Goal: Information Seeking & Learning: Learn about a topic

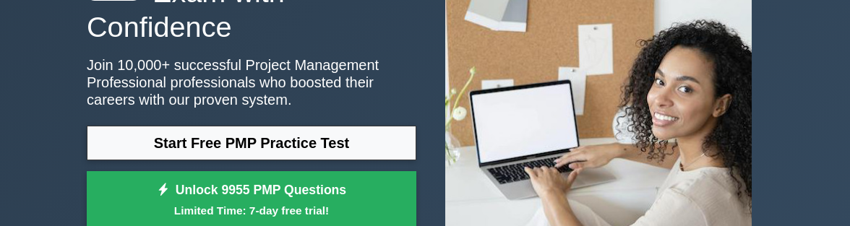
scroll to position [217, 0]
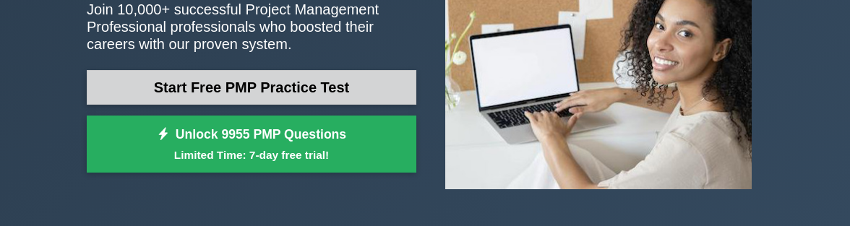
click at [275, 77] on link "Start Free PMP Practice Test" at bounding box center [252, 87] width 330 height 35
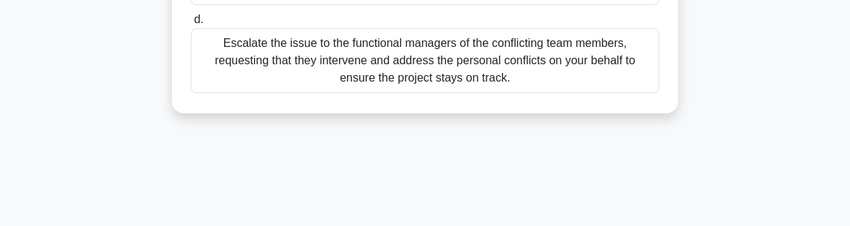
scroll to position [482, 0]
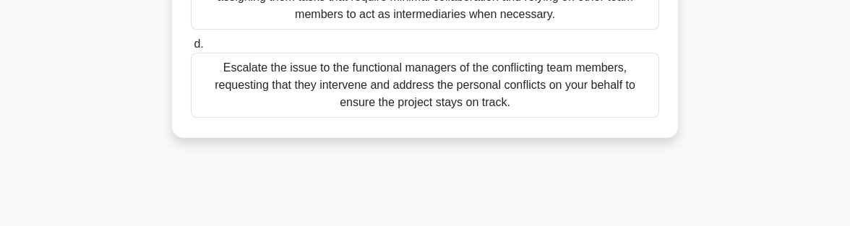
click at [303, 101] on div "Escalate the issue to the functional managers of the conflicting team members, …" at bounding box center [425, 85] width 468 height 65
click at [191, 49] on input "d. Escalate the issue to the functional managers of the conflicting team member…" at bounding box center [191, 44] width 0 height 9
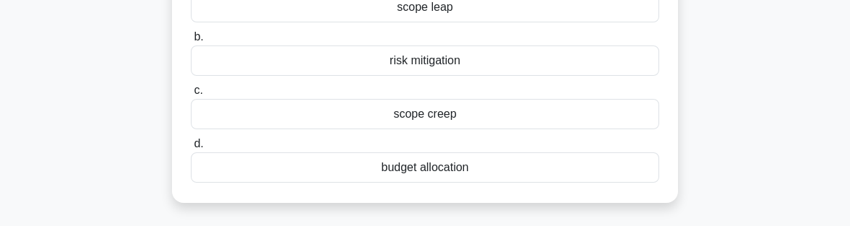
scroll to position [217, 0]
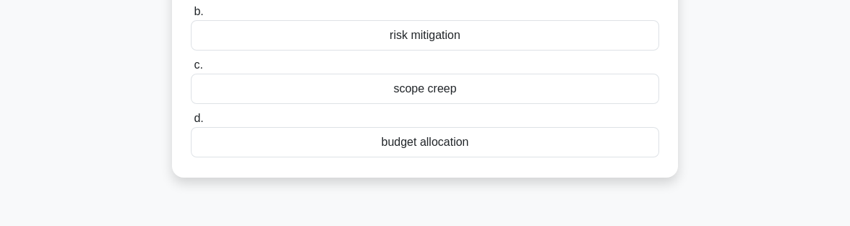
click at [333, 145] on div "budget allocation" at bounding box center [425, 142] width 468 height 30
click at [191, 124] on input "d. budget allocation" at bounding box center [191, 118] width 0 height 9
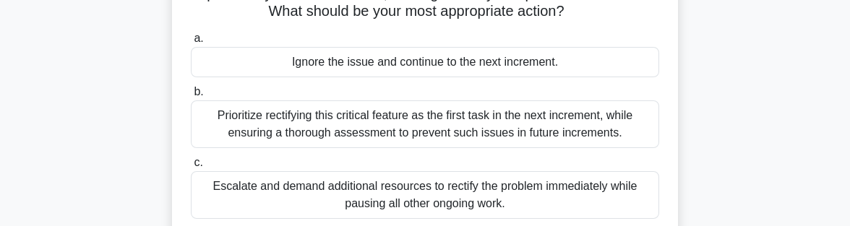
scroll to position [145, 0]
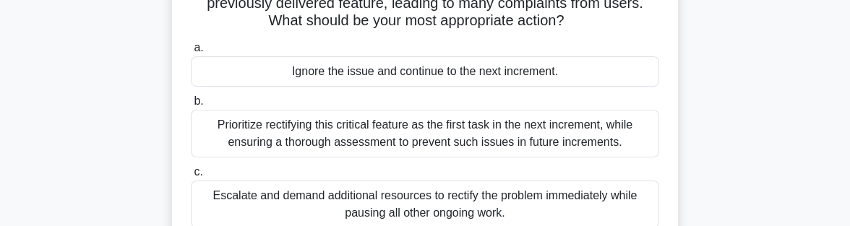
click at [259, 137] on div "Prioritize rectifying this critical feature as the first task in the next incre…" at bounding box center [425, 134] width 468 height 48
click at [191, 106] on input "b. Prioritize rectifying this critical feature as the first task in the next in…" at bounding box center [191, 101] width 0 height 9
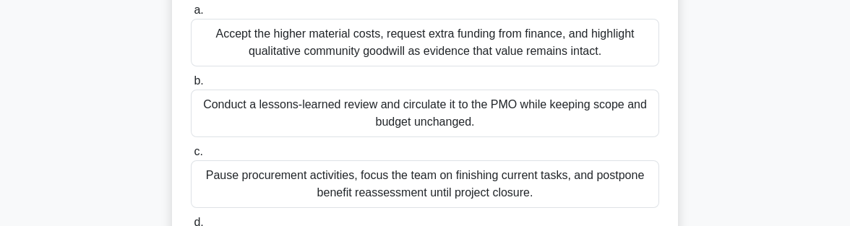
scroll to position [289, 0]
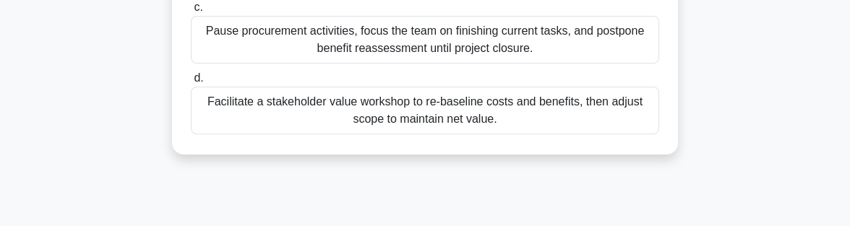
click at [542, 113] on div "Facilitate a stakeholder value workshop to re-baseline costs and benefits, then…" at bounding box center [425, 111] width 468 height 48
click at [191, 83] on input "d. Facilitate a stakeholder value workshop to re-baseline costs and benefits, t…" at bounding box center [191, 78] width 0 height 9
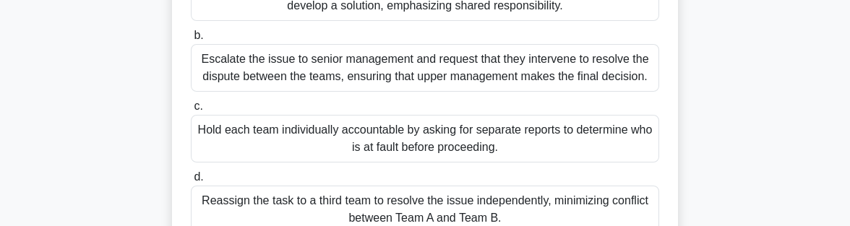
scroll to position [217, 0]
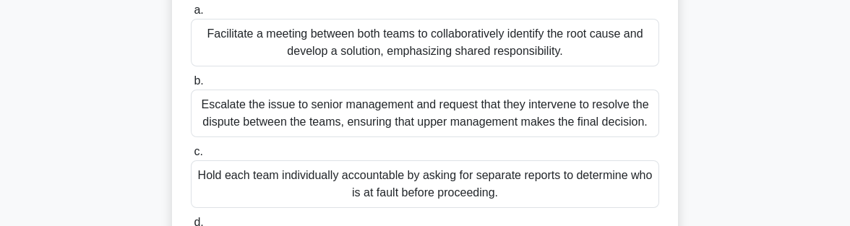
click at [512, 66] on div "Facilitate a meeting between both teams to collaboratively identify the root ca…" at bounding box center [425, 43] width 468 height 48
click at [191, 15] on input "a. Facilitate a meeting between both teams to collaboratively identify the root…" at bounding box center [191, 10] width 0 height 9
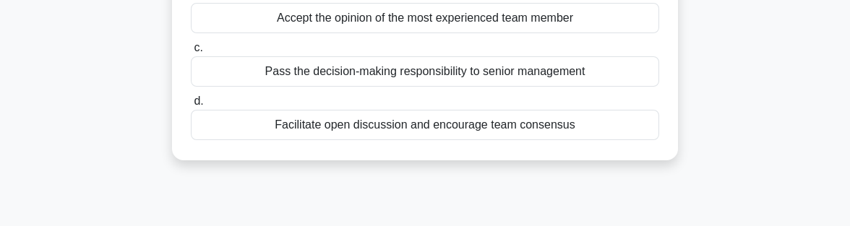
click at [495, 124] on div "Facilitate open discussion and encourage team consensus" at bounding box center [425, 125] width 468 height 30
click at [191, 106] on input "d. Facilitate open discussion and encourage team consensus" at bounding box center [191, 101] width 0 height 9
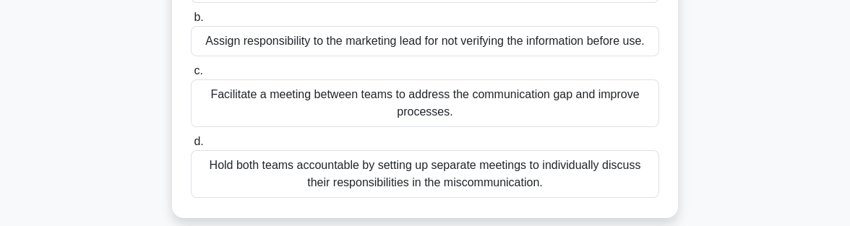
scroll to position [289, 0]
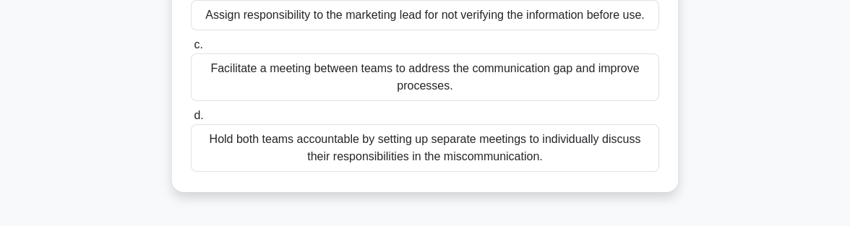
click at [447, 93] on div "Facilitate a meeting between teams to address the communication gap and improve…" at bounding box center [425, 77] width 468 height 48
click at [191, 50] on input "c. Facilitate a meeting between teams to address the communication gap and impr…" at bounding box center [191, 44] width 0 height 9
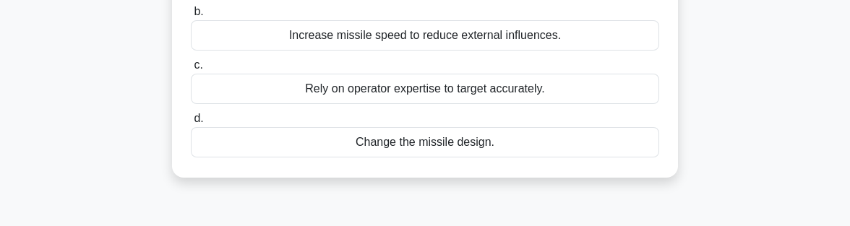
scroll to position [72, 0]
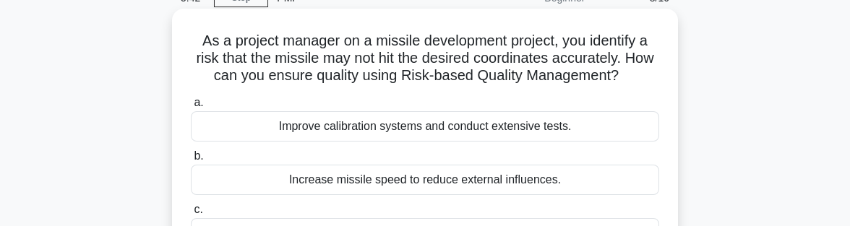
click at [426, 129] on div "Improve calibration systems and conduct extensive tests." at bounding box center [425, 126] width 468 height 30
click at [191, 108] on input "a. Improve calibration systems and conduct extensive tests." at bounding box center [191, 102] width 0 height 9
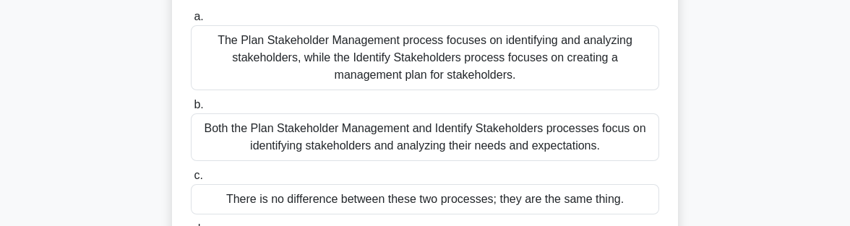
click at [426, 129] on div "Both the Plan Stakeholder Management and Identify Stakeholders processes focus …" at bounding box center [425, 137] width 468 height 48
click at [191, 110] on input "b. Both the Plan Stakeholder Management and Identify Stakeholders processes foc…" at bounding box center [191, 104] width 0 height 9
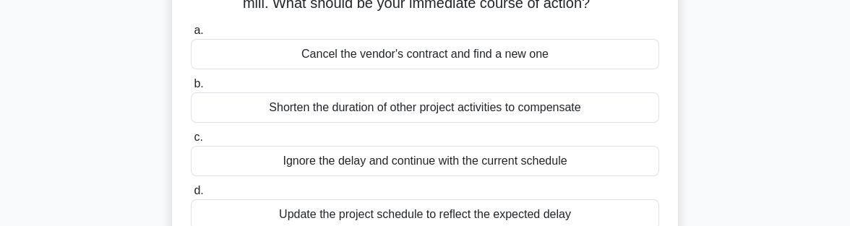
scroll to position [217, 0]
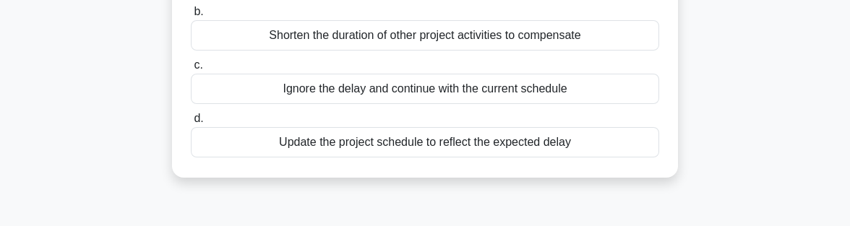
click at [400, 146] on div "Update the project schedule to reflect the expected delay" at bounding box center [425, 142] width 468 height 30
click at [191, 124] on input "d. Update the project schedule to reflect the expected delay" at bounding box center [191, 118] width 0 height 9
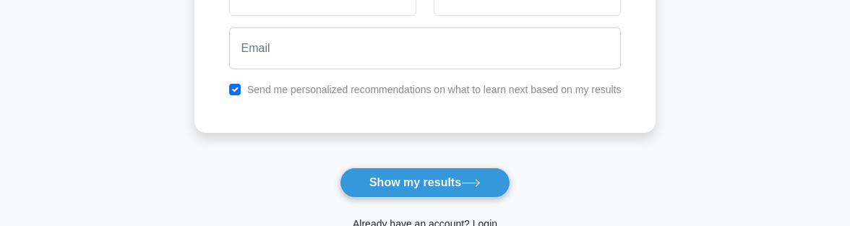
scroll to position [296, 0]
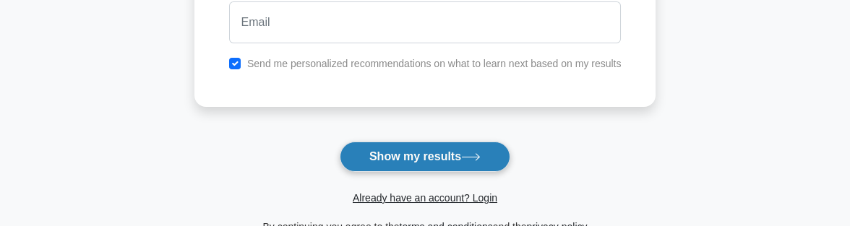
click at [401, 154] on button "Show my results" at bounding box center [425, 157] width 171 height 30
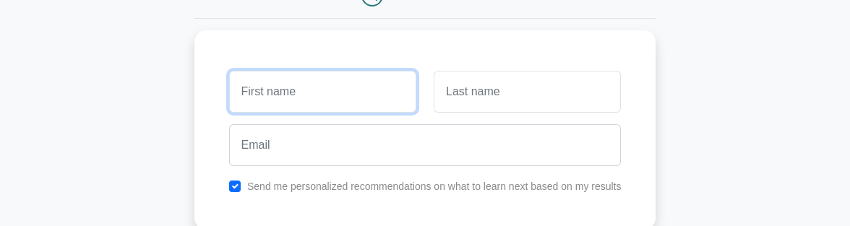
scroll to position [152, 0]
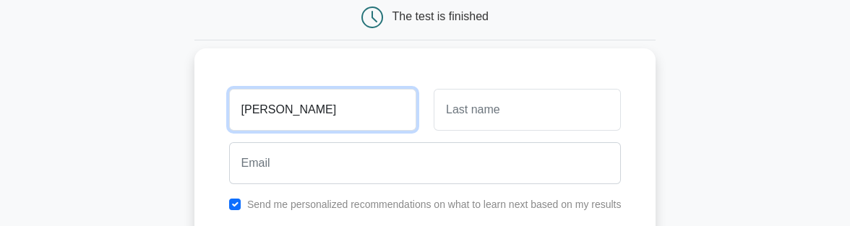
type input "sam"
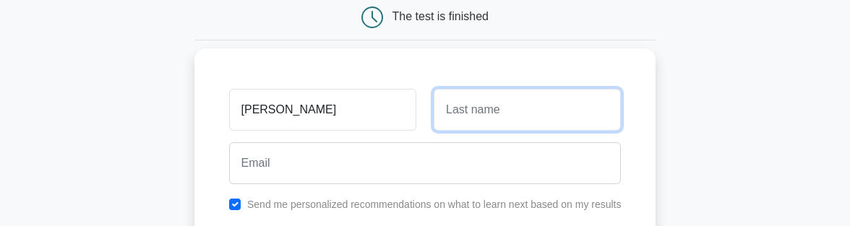
click at [439, 120] on input "text" at bounding box center [527, 110] width 187 height 42
type input "tqi"
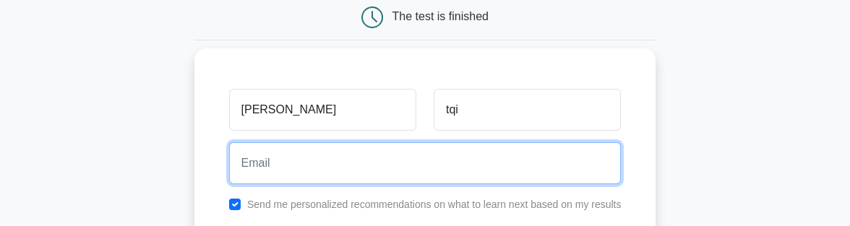
click at [343, 161] on input "email" at bounding box center [425, 163] width 392 height 42
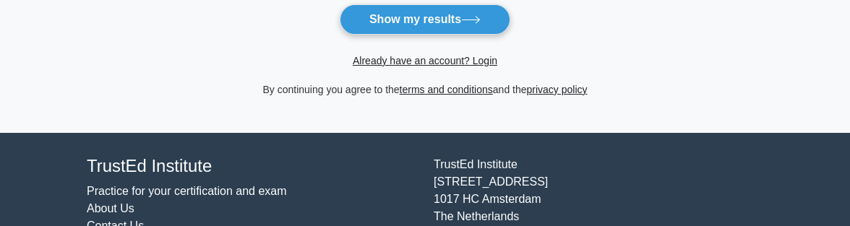
scroll to position [355, 0]
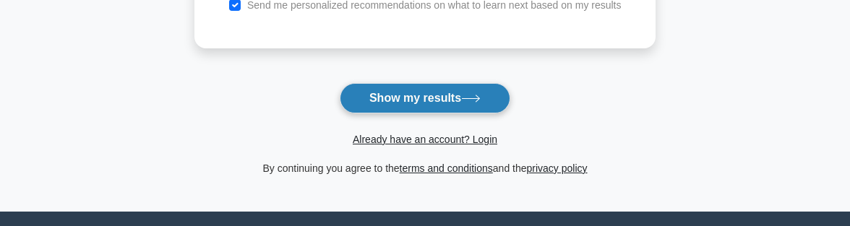
type input "stepanoos@yahoo.com"
click at [382, 99] on button "Show my results" at bounding box center [425, 98] width 171 height 30
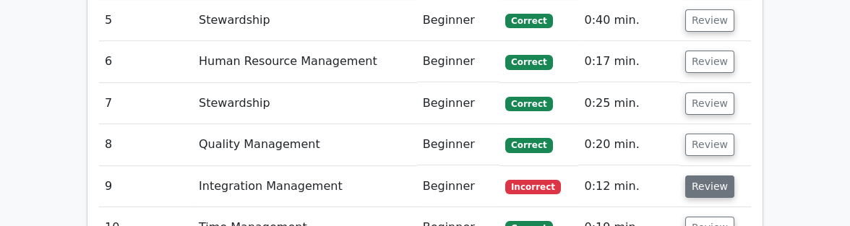
scroll to position [2457, 0]
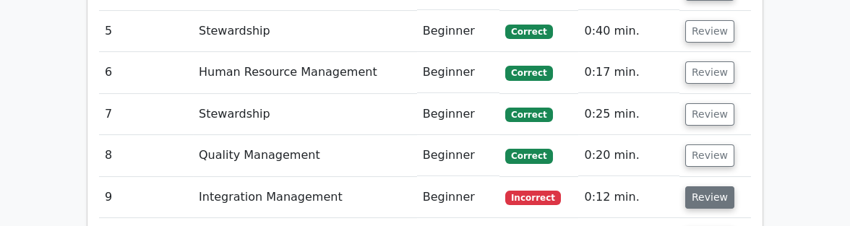
click at [717, 186] on button "Review" at bounding box center [709, 197] width 49 height 22
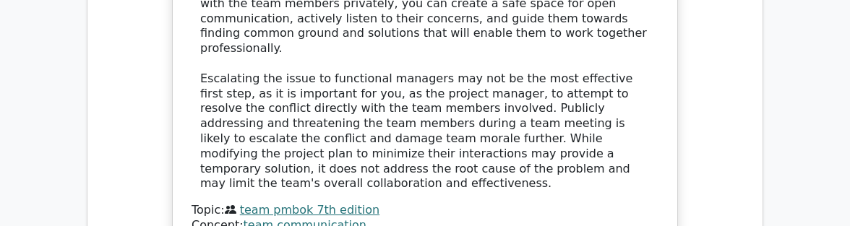
scroll to position [2168, 0]
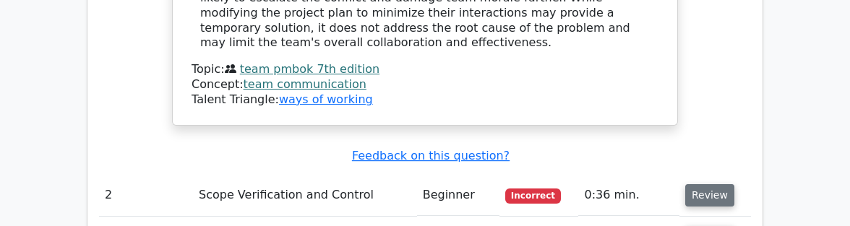
click at [690, 184] on button "Review" at bounding box center [709, 195] width 49 height 22
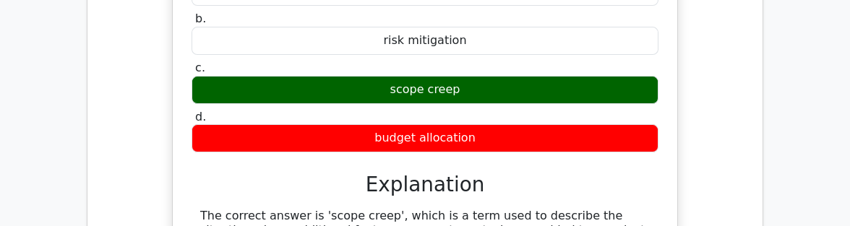
scroll to position [2530, 0]
